Goal: Task Accomplishment & Management: Use online tool/utility

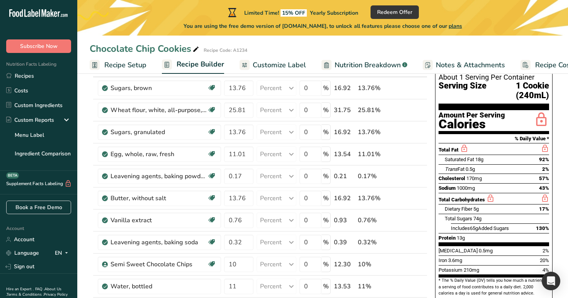
scroll to position [0, 26]
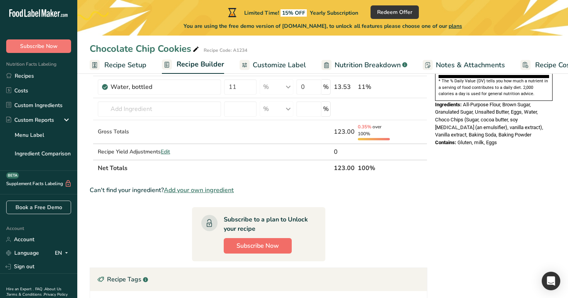
scroll to position [257, 0]
click at [284, 169] on th "Net Totals" at bounding box center [214, 168] width 236 height 16
click at [128, 70] on span "Recipe Setup" at bounding box center [125, 65] width 42 height 10
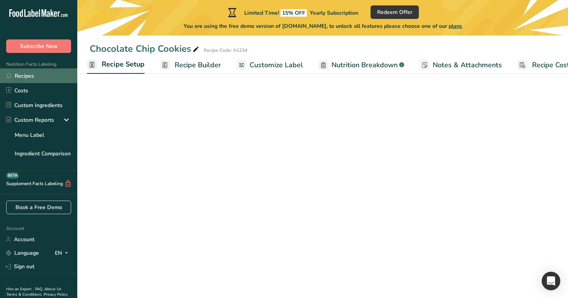
click at [56, 78] on link "Recipes" at bounding box center [38, 75] width 77 height 15
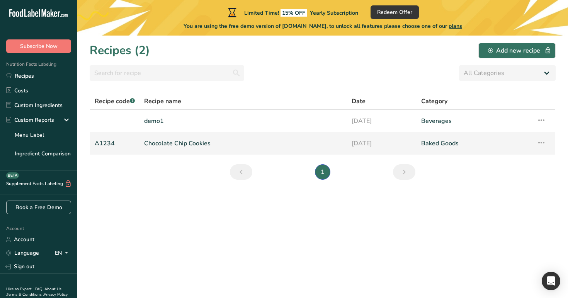
click at [185, 136] on link "Chocolate Chip Cookies" at bounding box center [243, 143] width 198 height 16
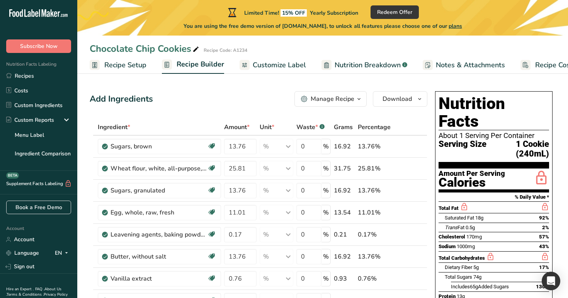
click at [132, 65] on span "Recipe Setup" at bounding box center [125, 65] width 42 height 10
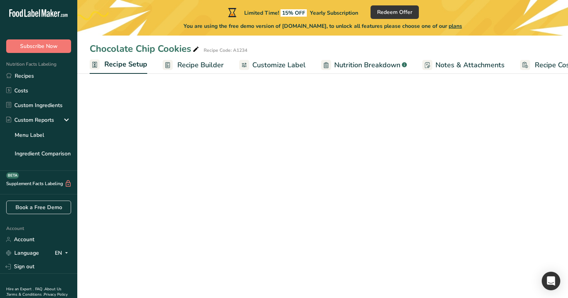
scroll to position [0, 3]
select select "27"
select select "29"
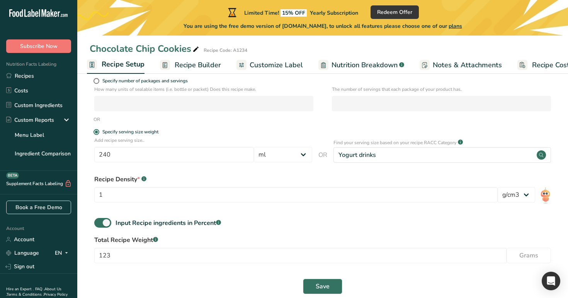
scroll to position [133, 0]
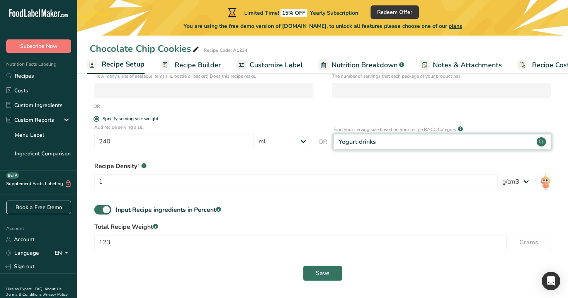
click at [398, 149] on div "Yogurt drinks" at bounding box center [443, 141] width 218 height 15
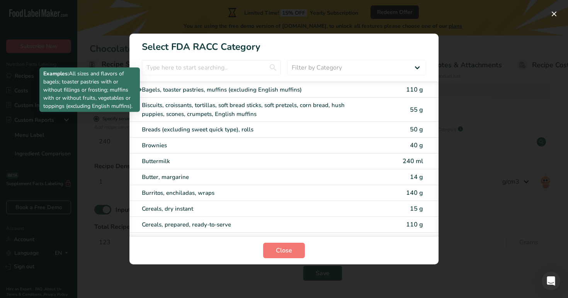
click at [296, 86] on div "Bagels, toaster pastries, muffins (excluding English muffins)" at bounding box center [252, 89] width 220 height 9
type input "110"
select select "0"
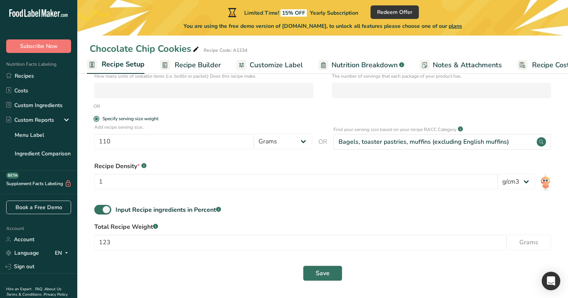
click at [205, 68] on span "Recipe Builder" at bounding box center [198, 65] width 46 height 10
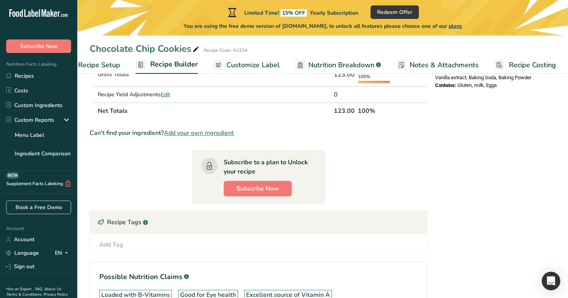
scroll to position [366, 0]
